Goal: Check status: Check status

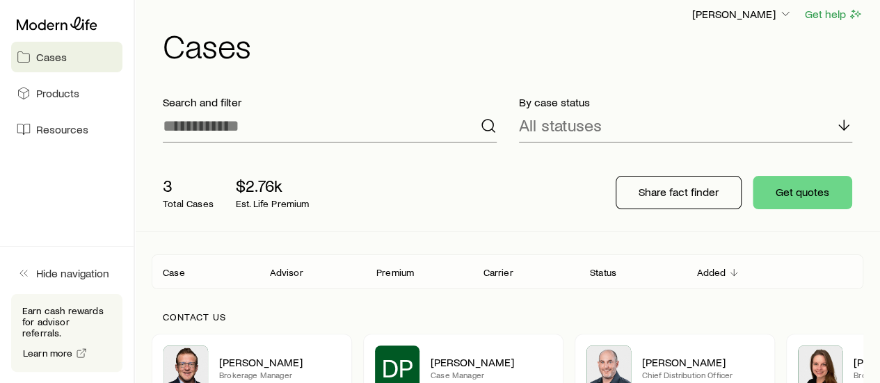
scroll to position [209, 0]
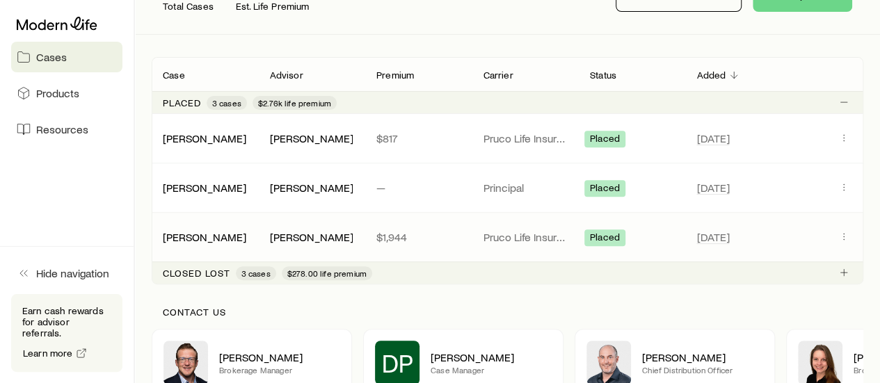
click at [598, 238] on span "Placed" at bounding box center [605, 239] width 30 height 15
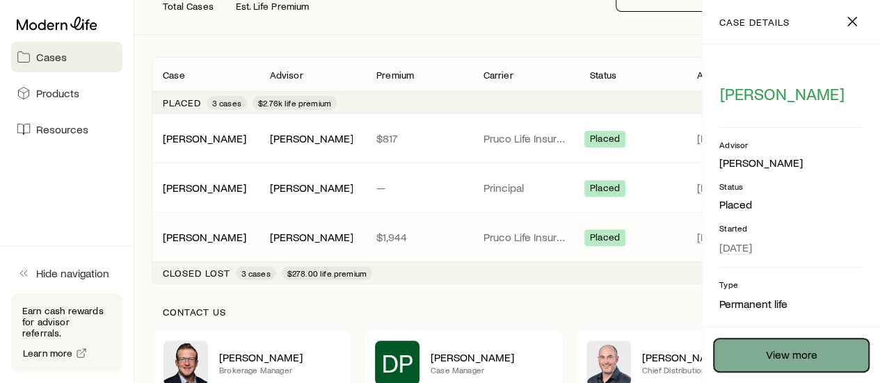
click at [804, 364] on link "View more" at bounding box center [790, 355] width 155 height 33
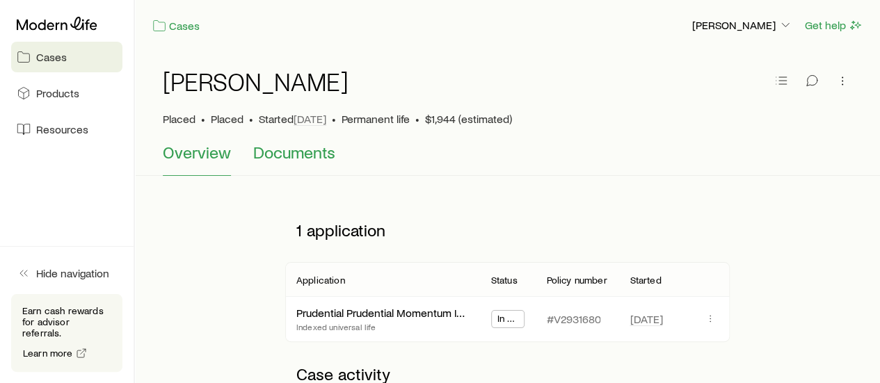
click at [309, 163] on button "Documents" at bounding box center [294, 159] width 82 height 33
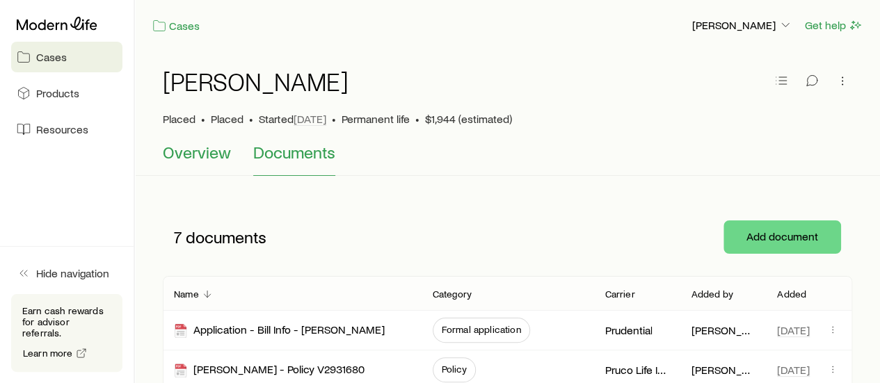
click at [195, 158] on span "Overview" at bounding box center [197, 152] width 68 height 19
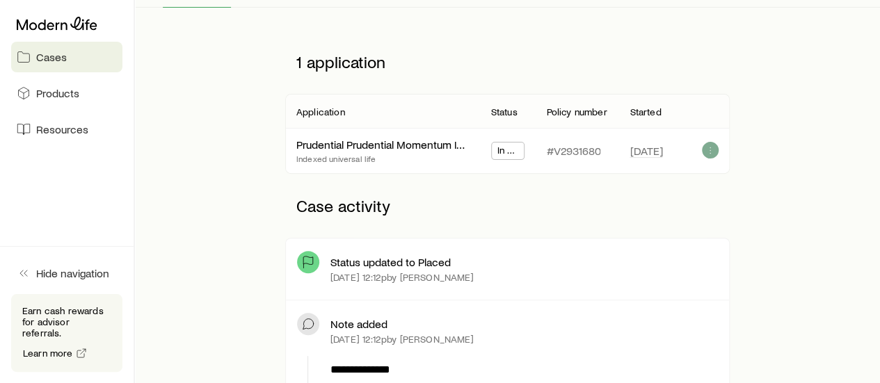
scroll to position [70, 0]
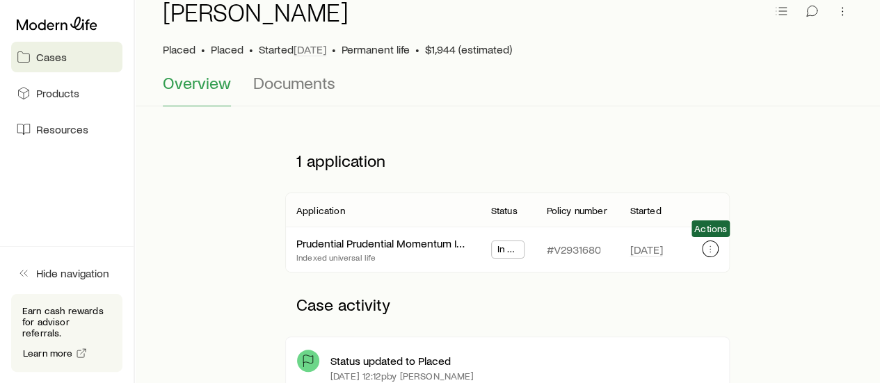
click at [709, 245] on icon "button" at bounding box center [709, 248] width 11 height 11
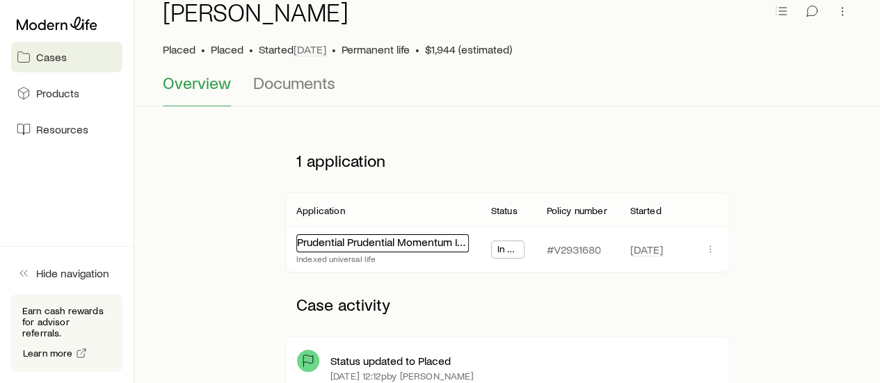
click at [426, 245] on link "Prudential Prudential Momentum IUL" at bounding box center [383, 241] width 172 height 13
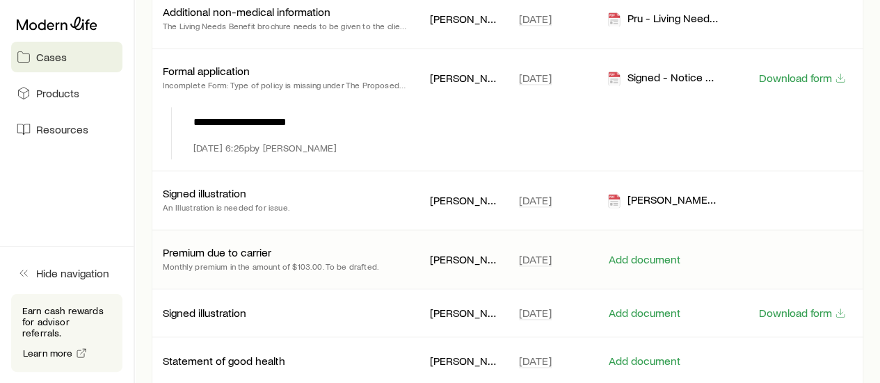
scroll to position [904, 0]
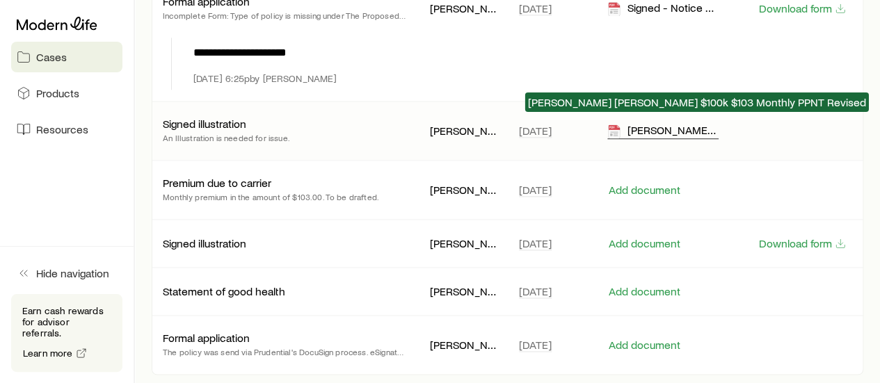
click at [653, 124] on div "[PERSON_NAME] [PERSON_NAME] $100k $103 Monthly PPNT Revised" at bounding box center [662, 131] width 111 height 16
